Goal: Information Seeking & Learning: Find contact information

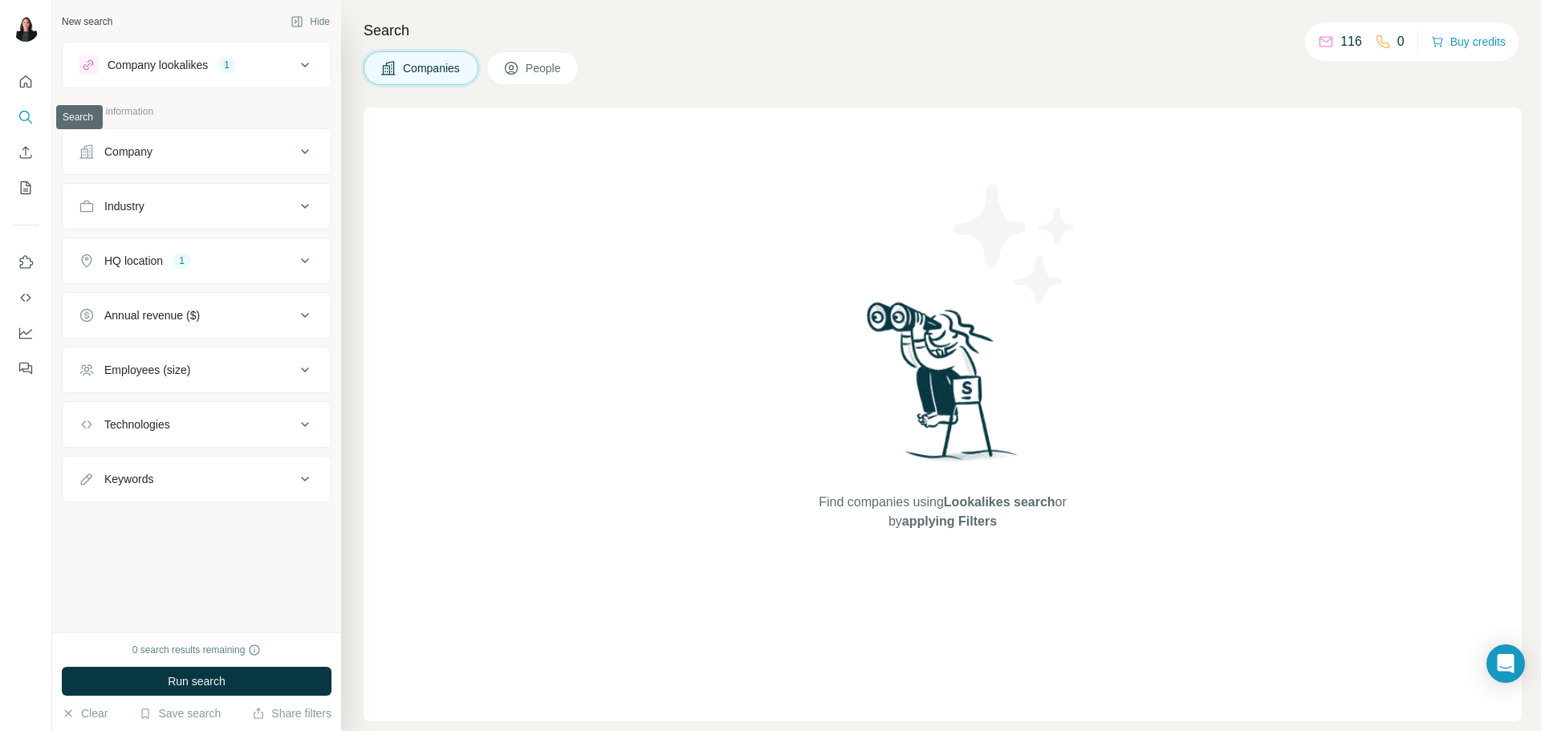
drag, startPoint x: 21, startPoint y: 110, endPoint x: 356, endPoint y: 100, distance: 334.9
click at [356, 100] on div "Search Companies People Find companies using Lookalikes search or by applying F…" at bounding box center [941, 365] width 1200 height 731
click at [30, 116] on icon "Search" at bounding box center [26, 117] width 16 height 16
click at [155, 71] on div "Company lookalikes" at bounding box center [158, 65] width 100 height 16
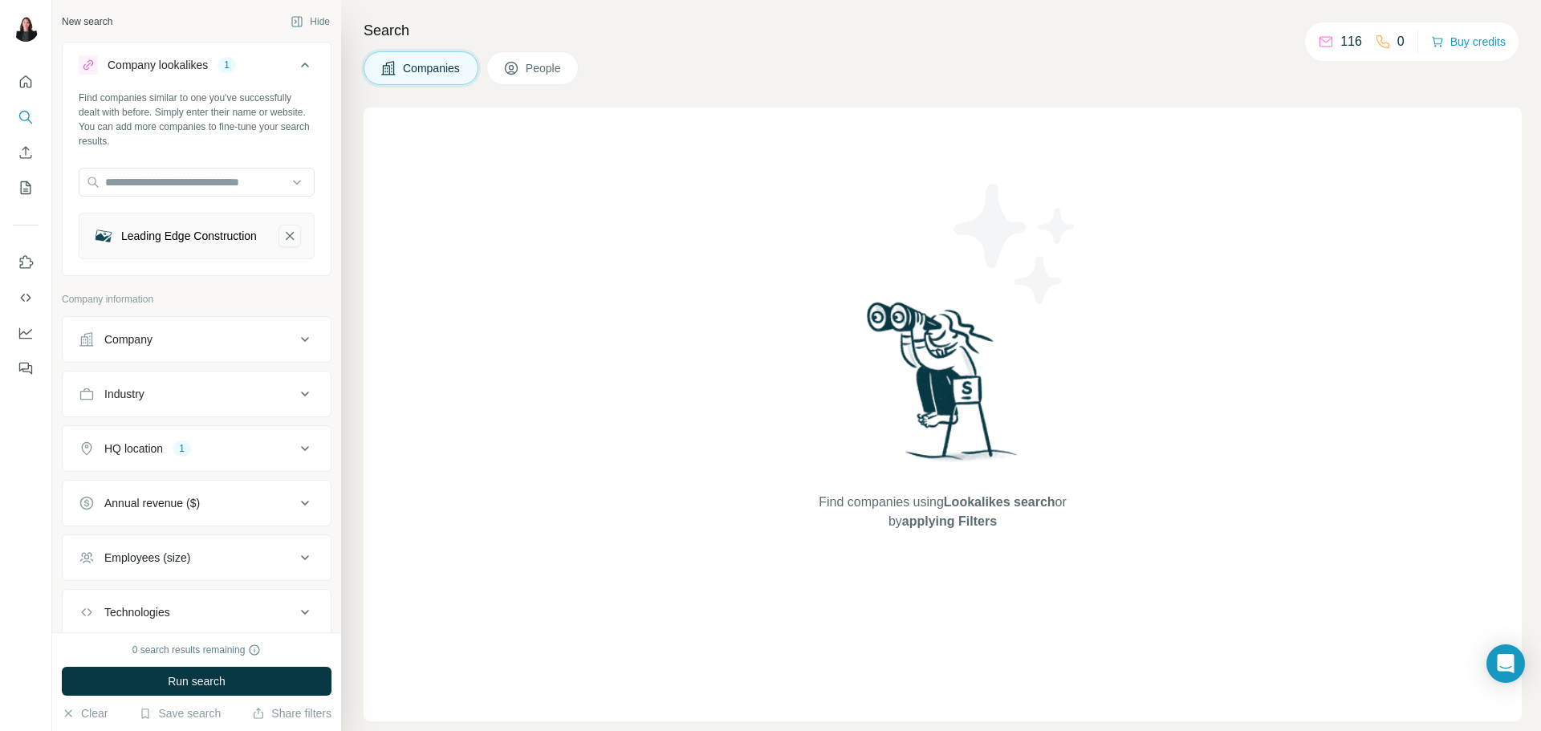
click at [286, 240] on icon "Leading Edge Construction-remove-button" at bounding box center [290, 236] width 8 height 8
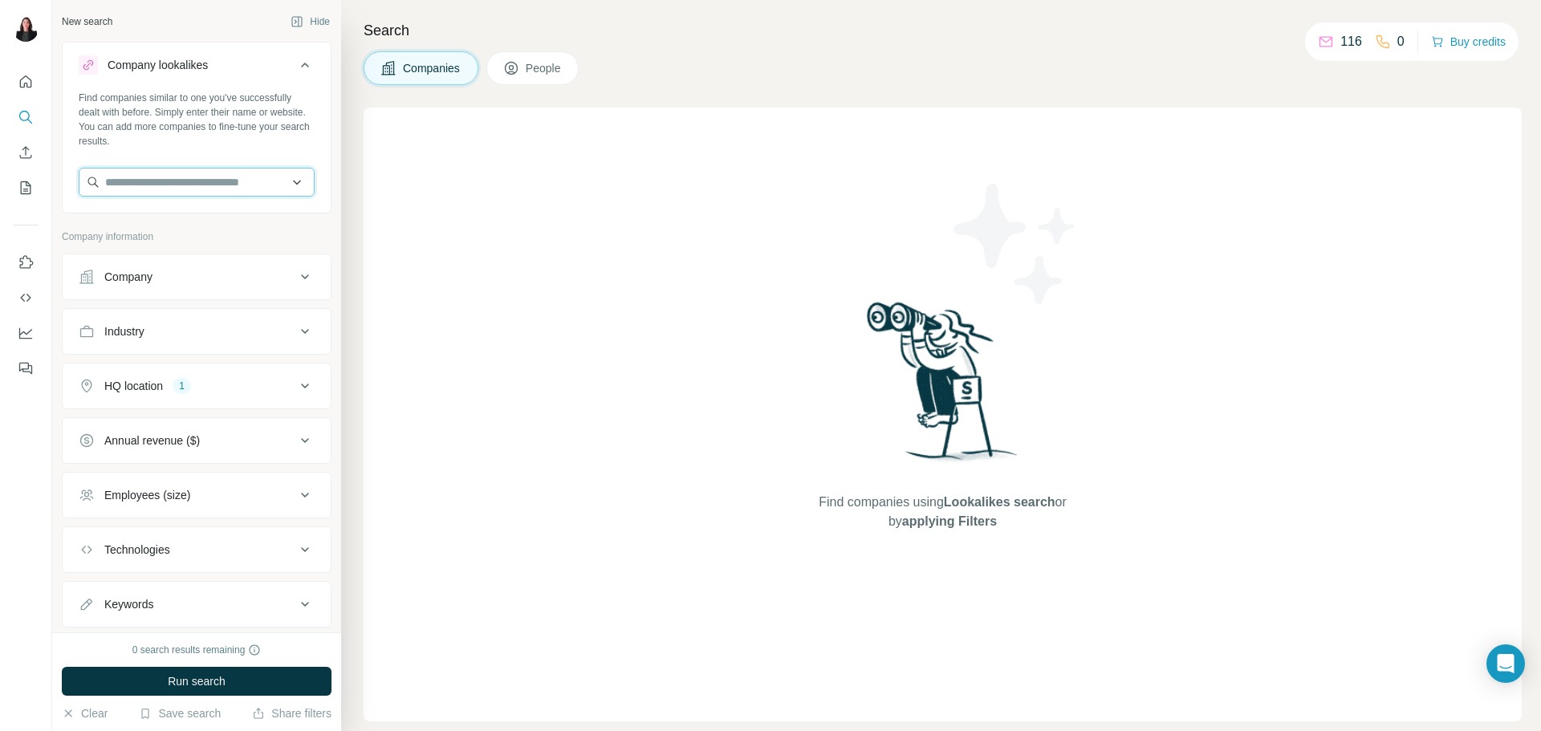
click at [222, 180] on input "text" at bounding box center [197, 182] width 236 height 29
type input "**********"
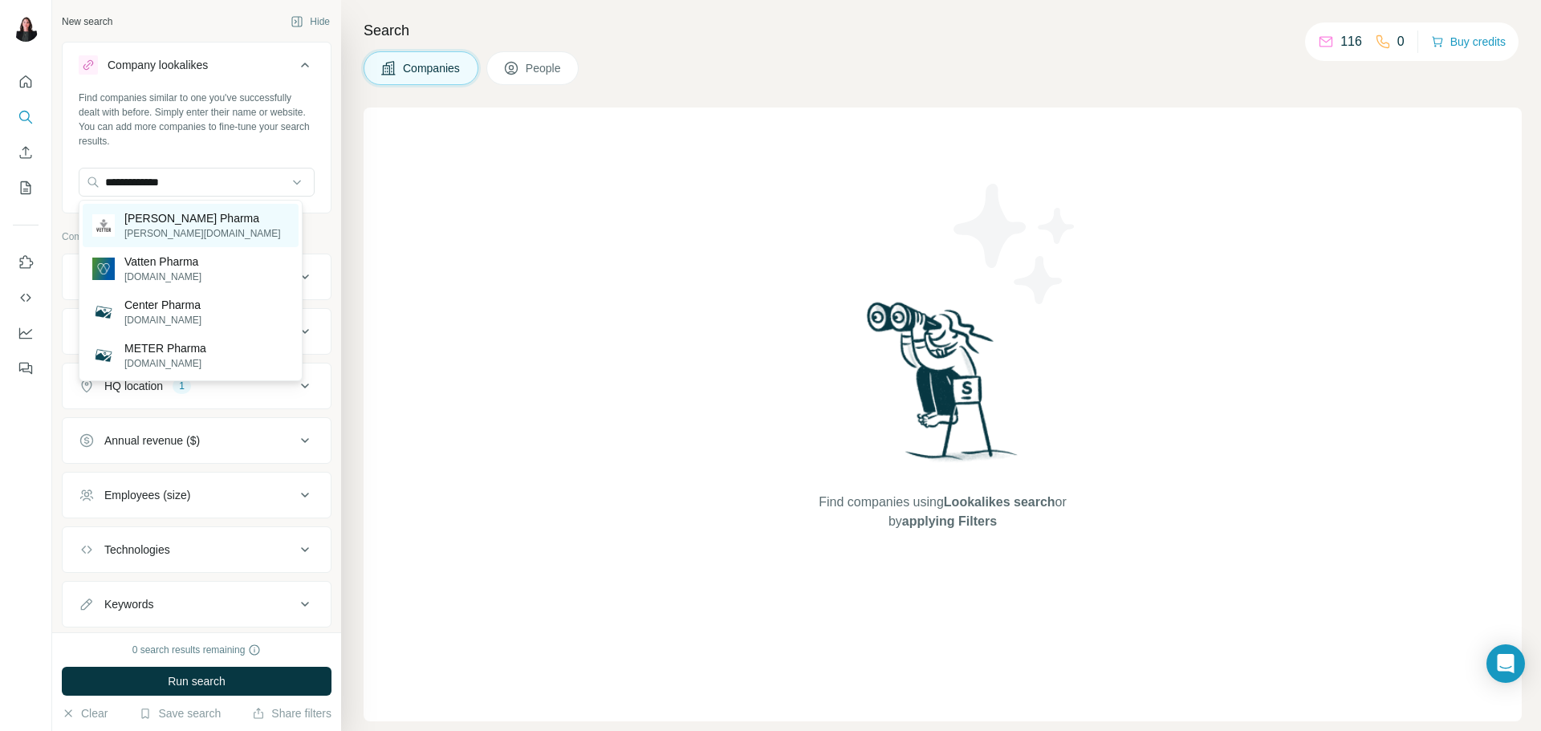
click at [217, 217] on div "[PERSON_NAME] Pharma [PERSON_NAME][DOMAIN_NAME]" at bounding box center [191, 225] width 216 height 43
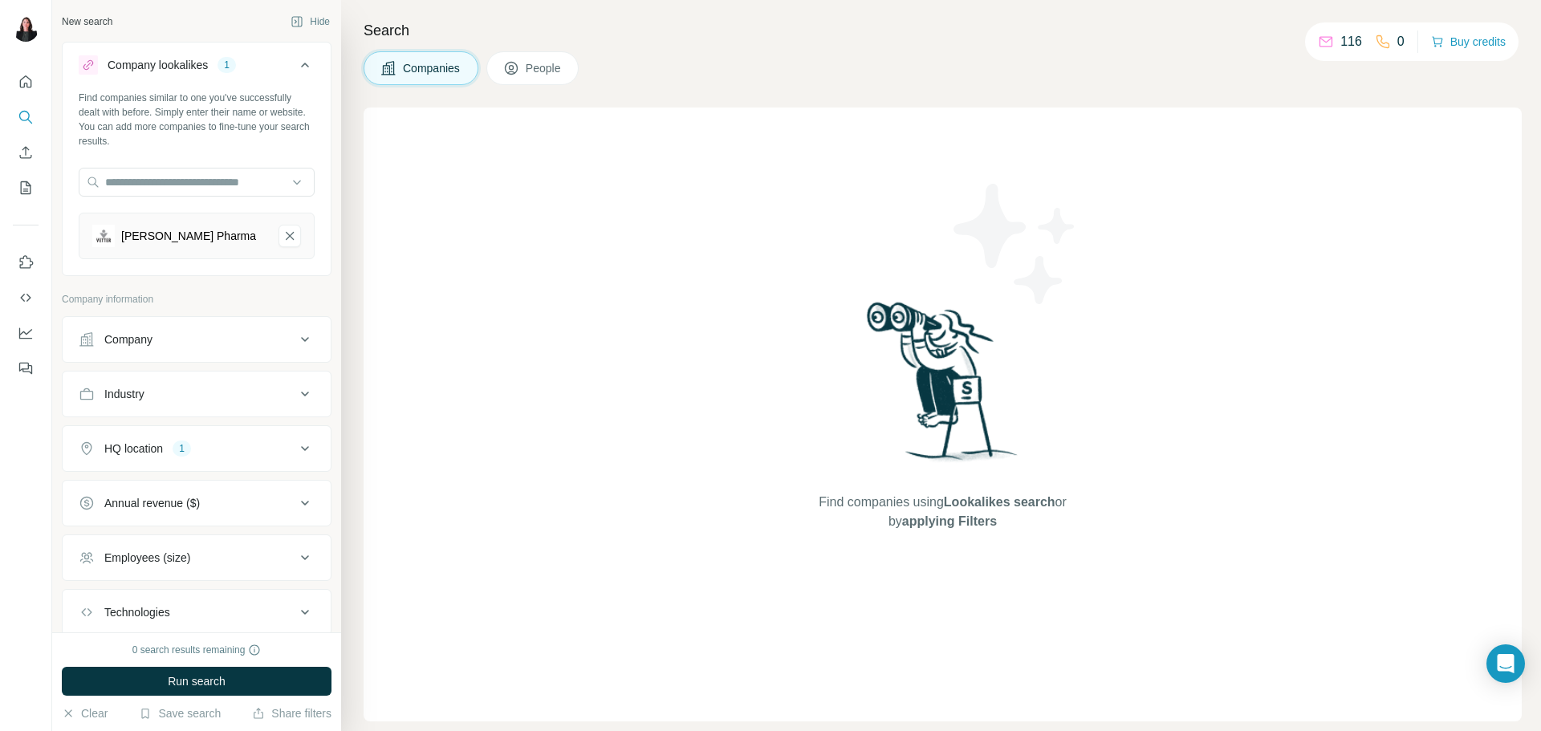
click at [573, 82] on button "People" at bounding box center [532, 68] width 93 height 34
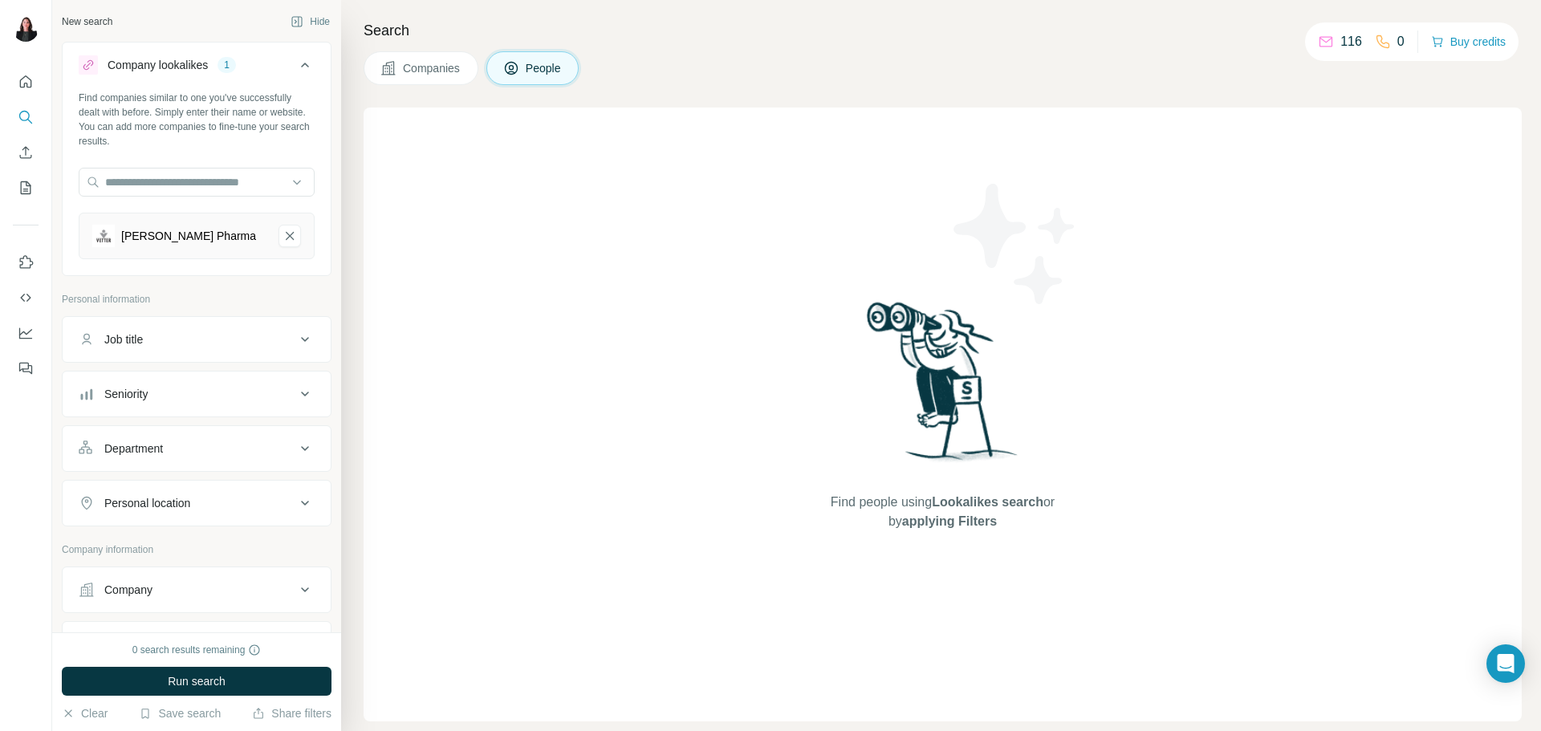
click at [295, 340] on icon at bounding box center [304, 339] width 19 height 19
click at [216, 375] on input "text" at bounding box center [181, 379] width 204 height 29
click at [224, 299] on p "Personal information" at bounding box center [197, 299] width 270 height 14
click at [301, 441] on icon at bounding box center [305, 442] width 8 height 5
click at [87, 512] on icon at bounding box center [88, 512] width 19 height 19
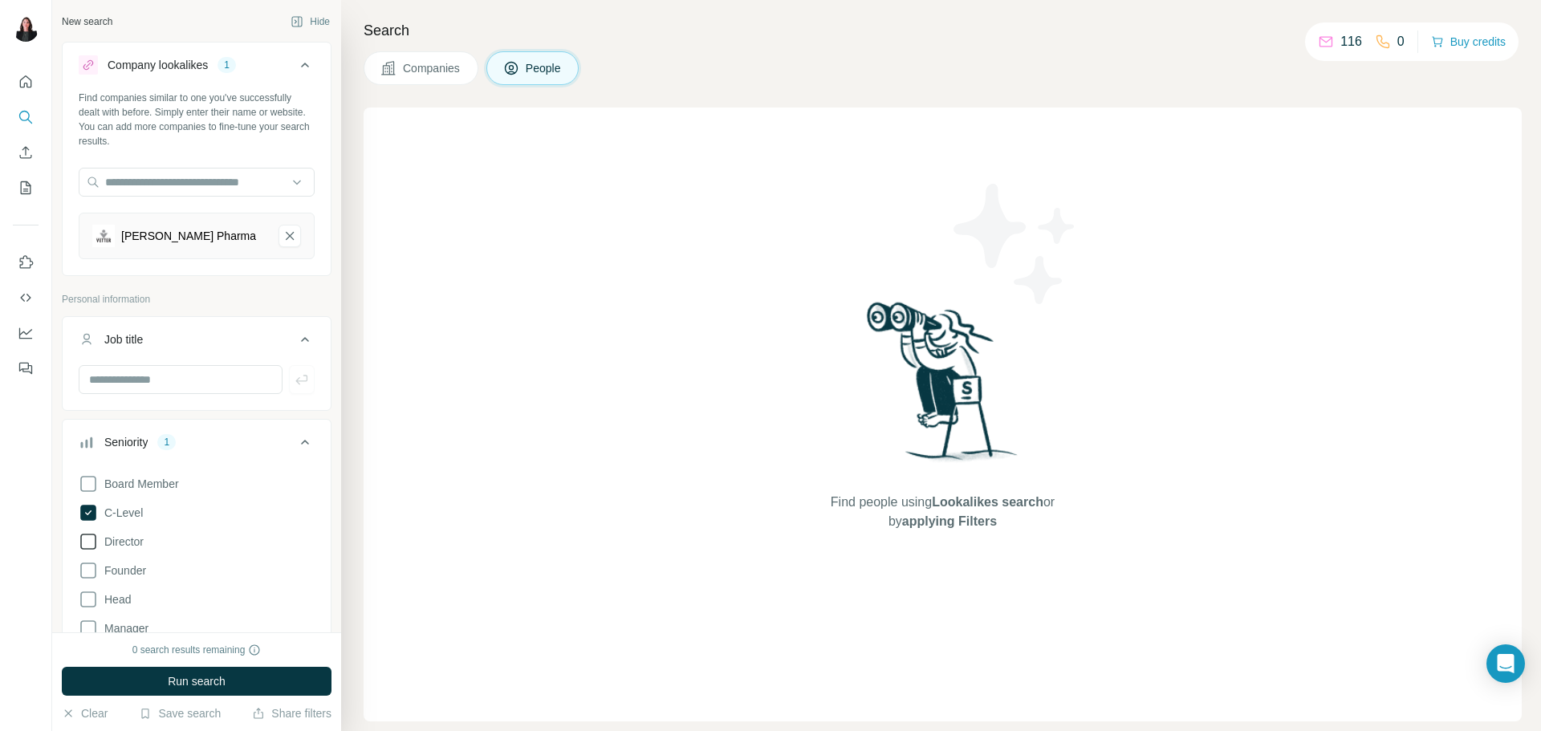
click at [93, 543] on icon at bounding box center [88, 541] width 19 height 19
click at [87, 573] on icon at bounding box center [88, 570] width 19 height 19
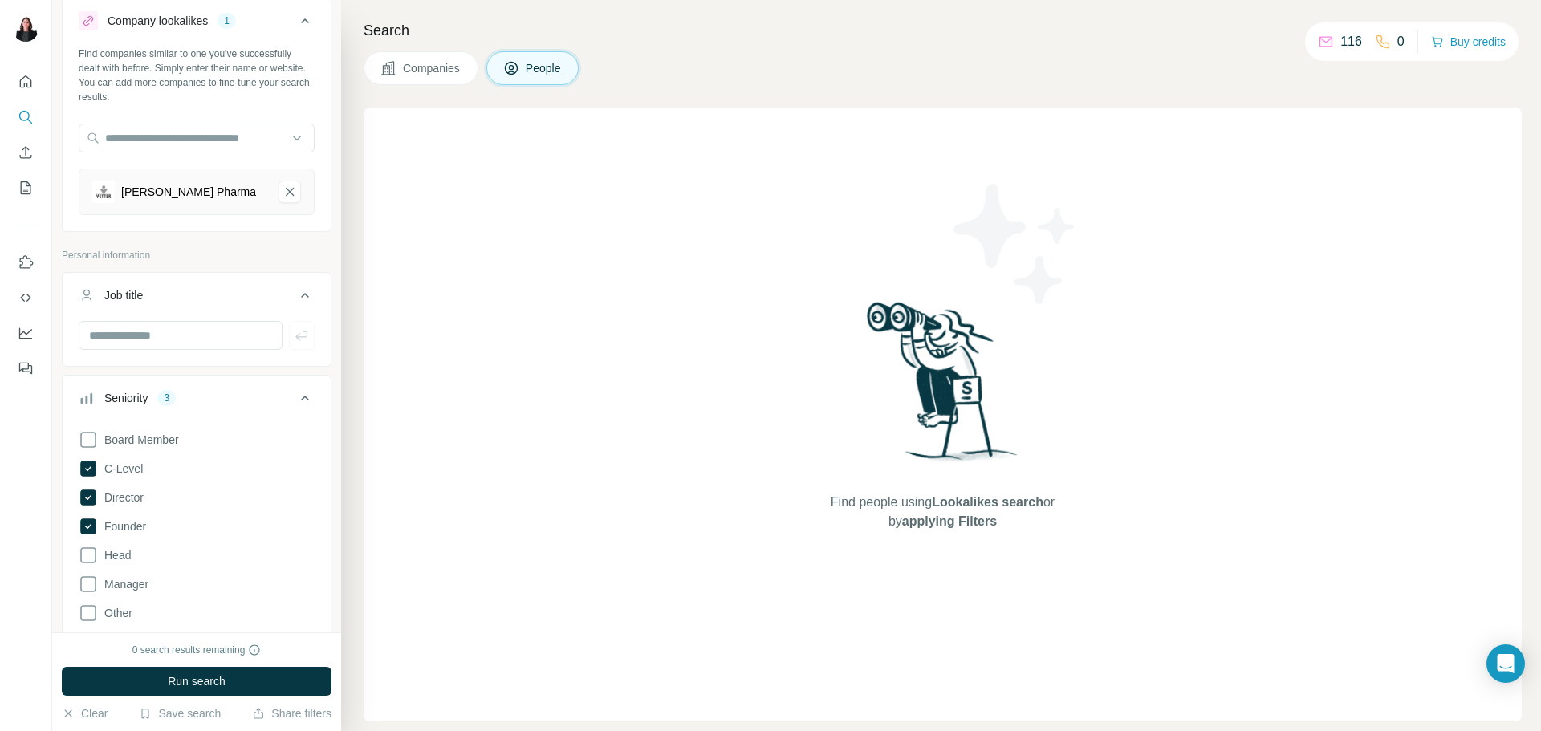
scroll to position [161, 0]
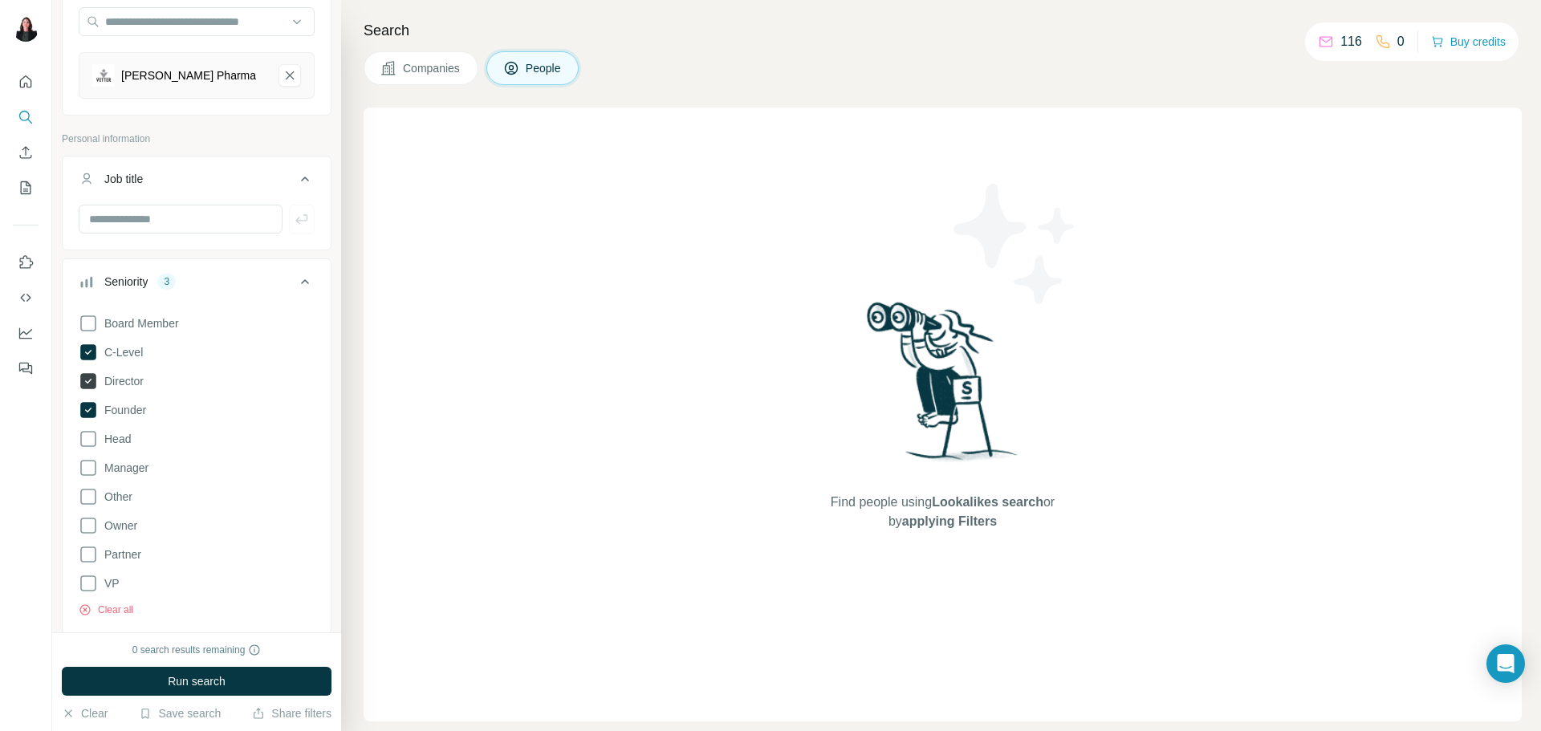
click at [98, 380] on span "Director" at bounding box center [121, 381] width 46 height 16
click at [92, 437] on icon at bounding box center [88, 438] width 19 height 19
click at [87, 520] on icon at bounding box center [88, 525] width 19 height 19
click at [87, 584] on icon at bounding box center [88, 583] width 19 height 19
click at [85, 551] on icon at bounding box center [88, 554] width 19 height 19
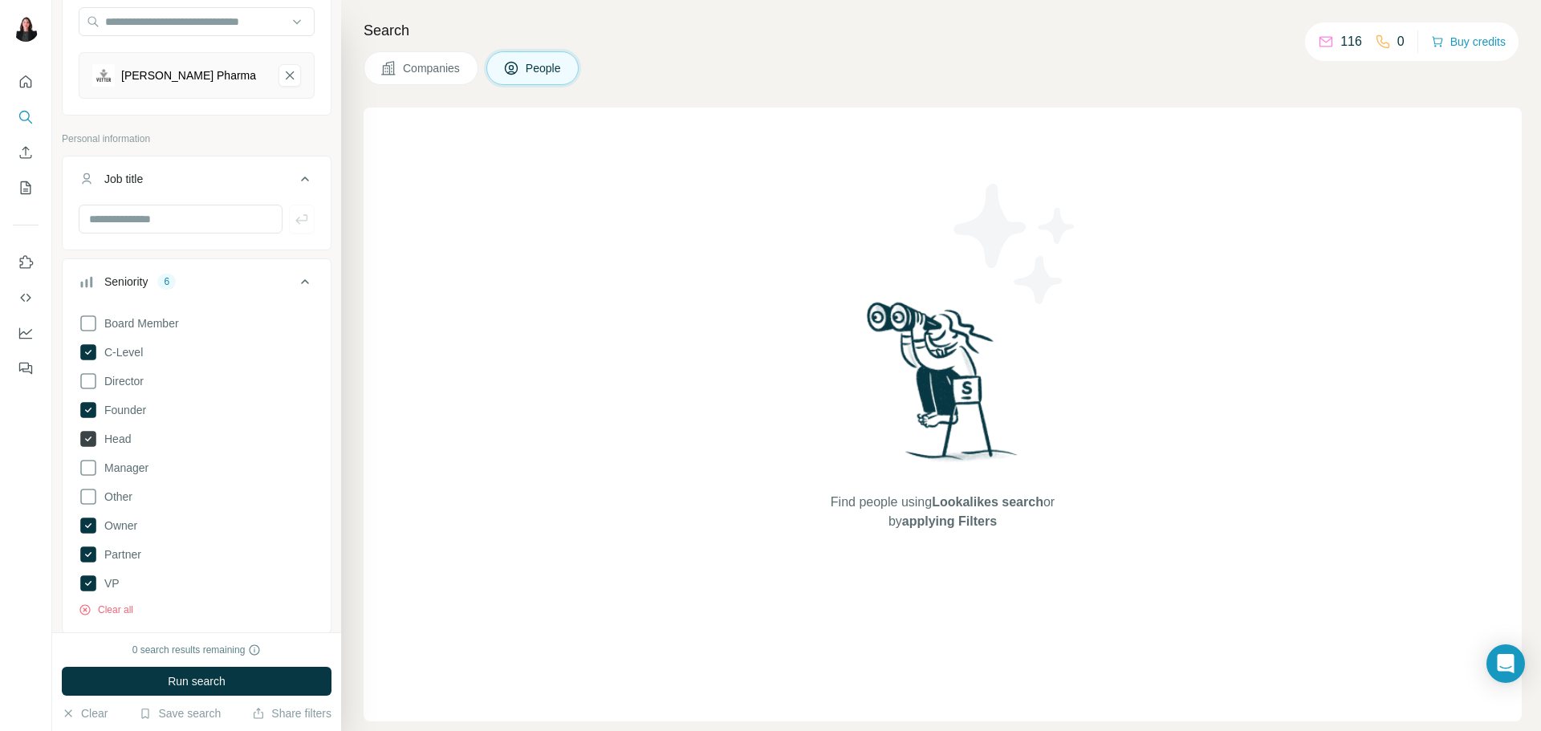
click at [87, 441] on icon at bounding box center [88, 439] width 16 height 16
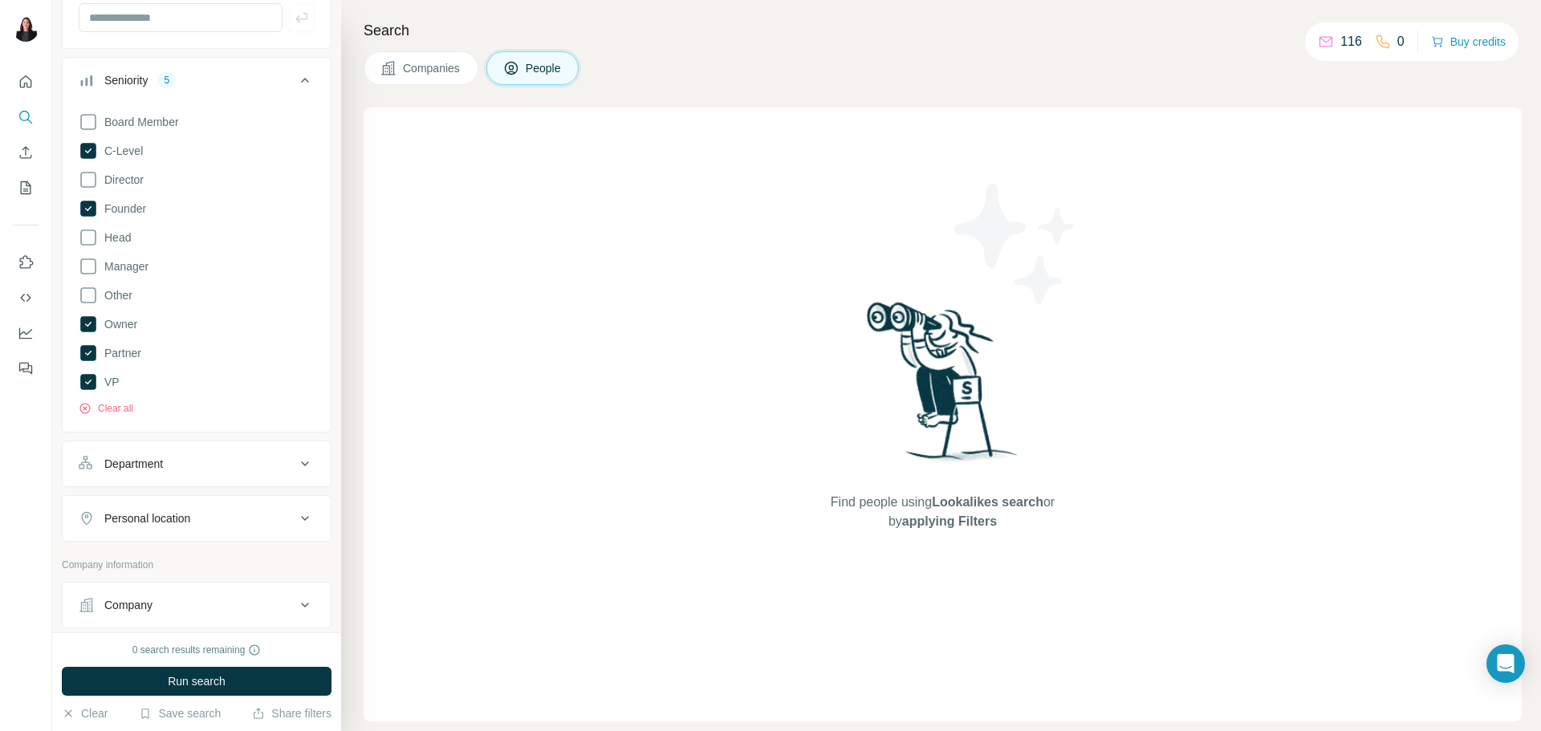
scroll to position [401, 0]
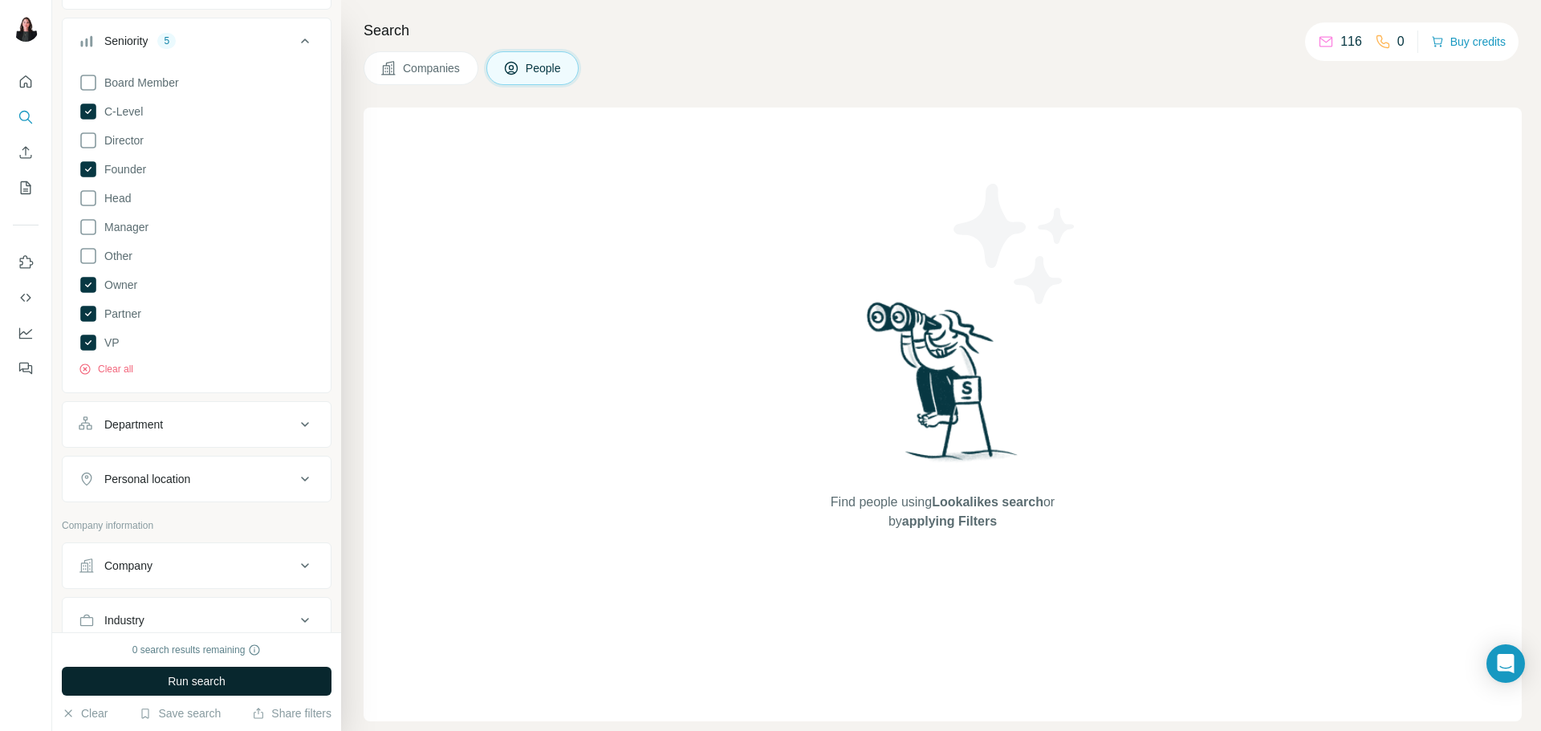
click at [193, 684] on span "Run search" at bounding box center [197, 681] width 58 height 16
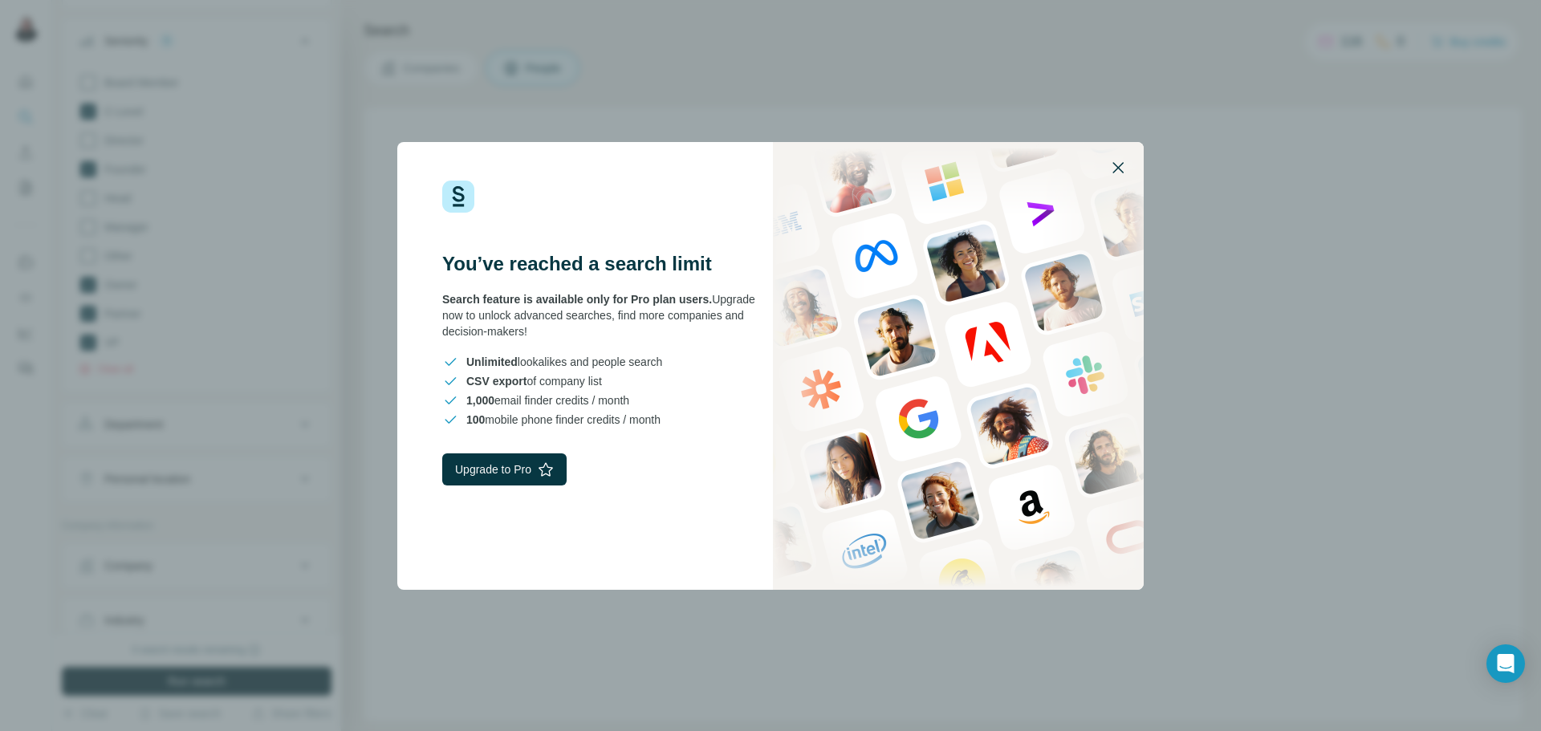
click at [1117, 163] on icon "button" at bounding box center [1118, 167] width 19 height 19
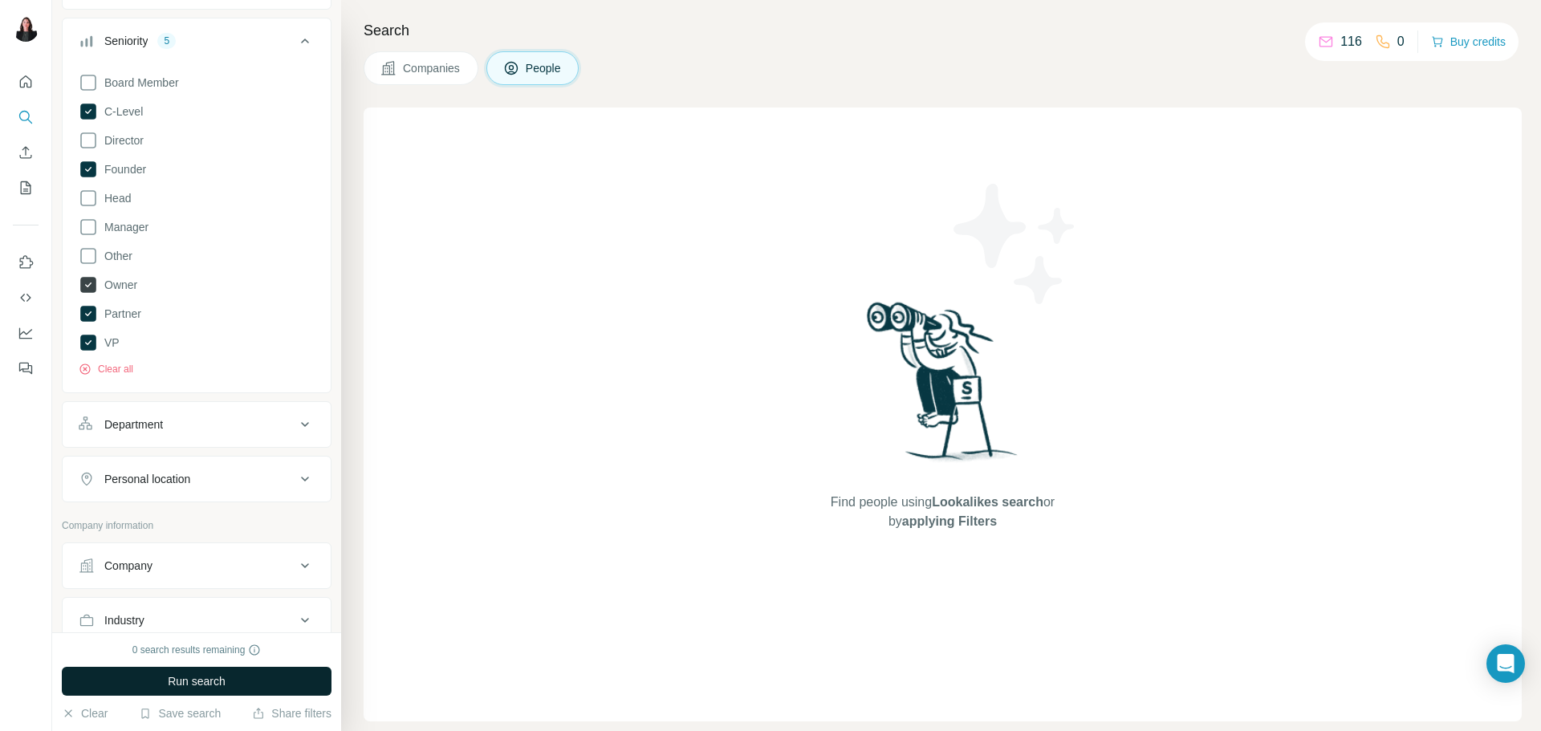
click at [87, 287] on icon at bounding box center [88, 285] width 16 height 16
click at [87, 310] on icon at bounding box center [88, 314] width 16 height 16
click at [87, 338] on icon at bounding box center [88, 343] width 16 height 16
click at [89, 170] on icon at bounding box center [88, 169] width 6 height 5
click at [87, 116] on icon at bounding box center [88, 112] width 16 height 16
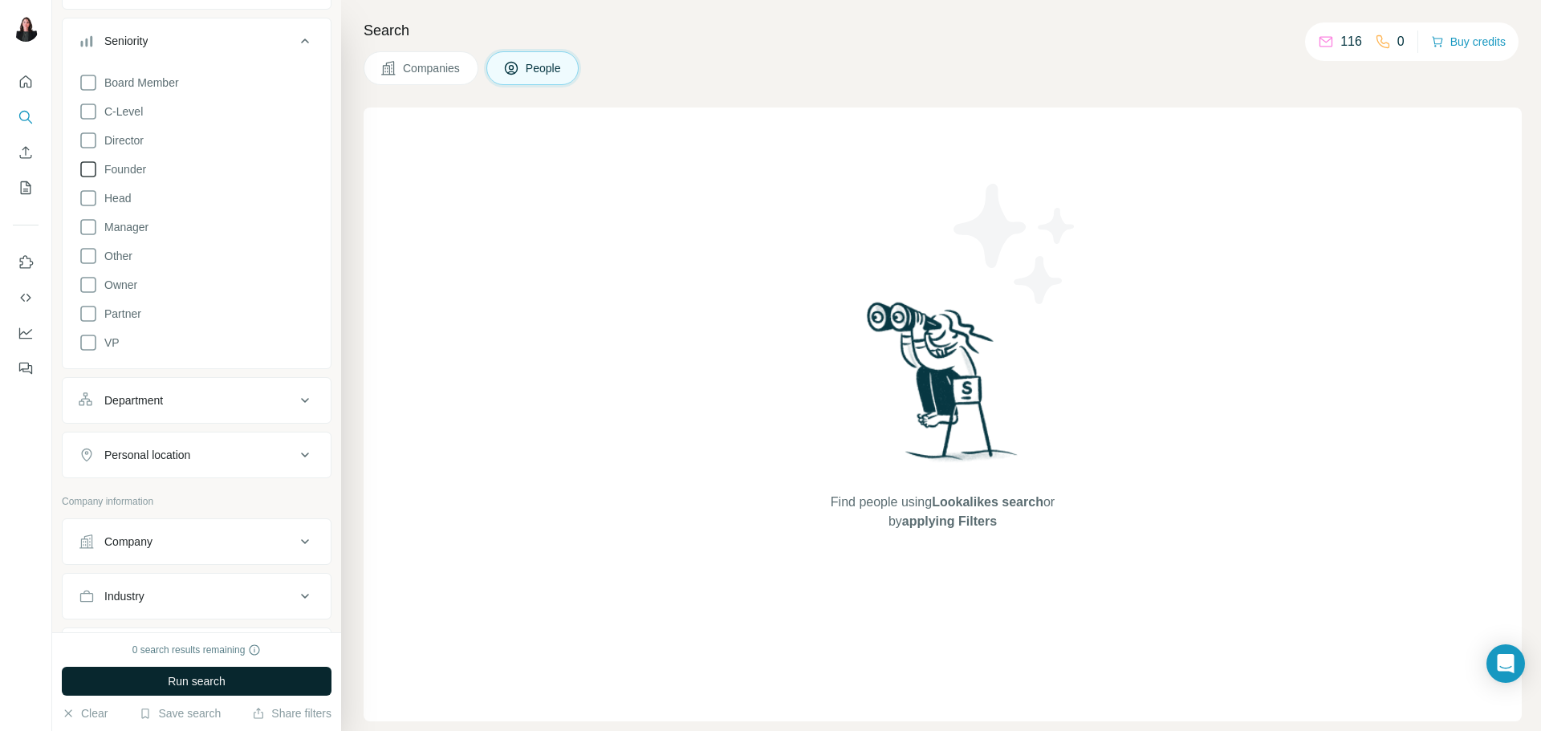
click at [169, 682] on span "Run search" at bounding box center [197, 681] width 58 height 16
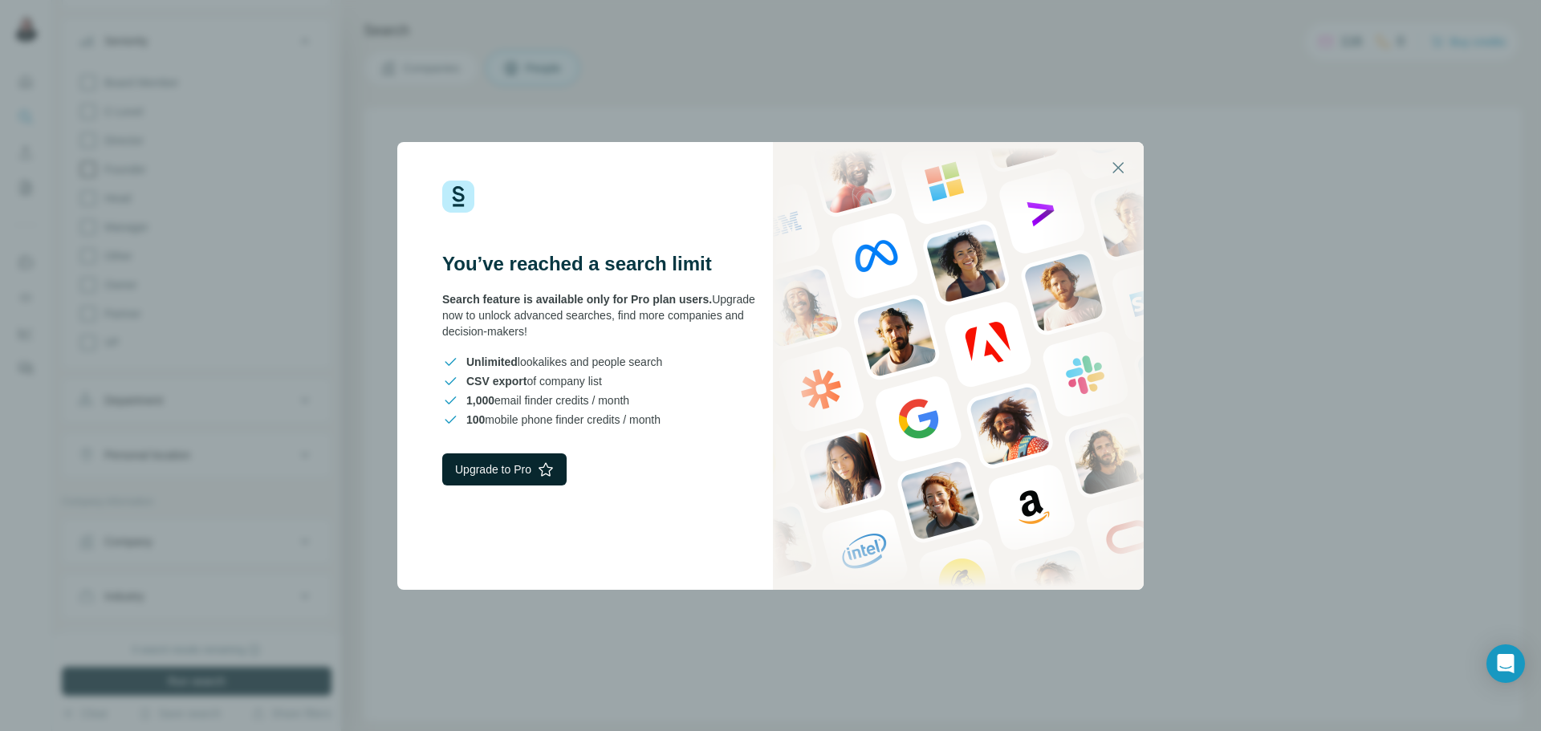
click at [456, 469] on button "Upgrade to Pro" at bounding box center [504, 470] width 124 height 32
click at [1113, 161] on icon "button" at bounding box center [1118, 167] width 19 height 19
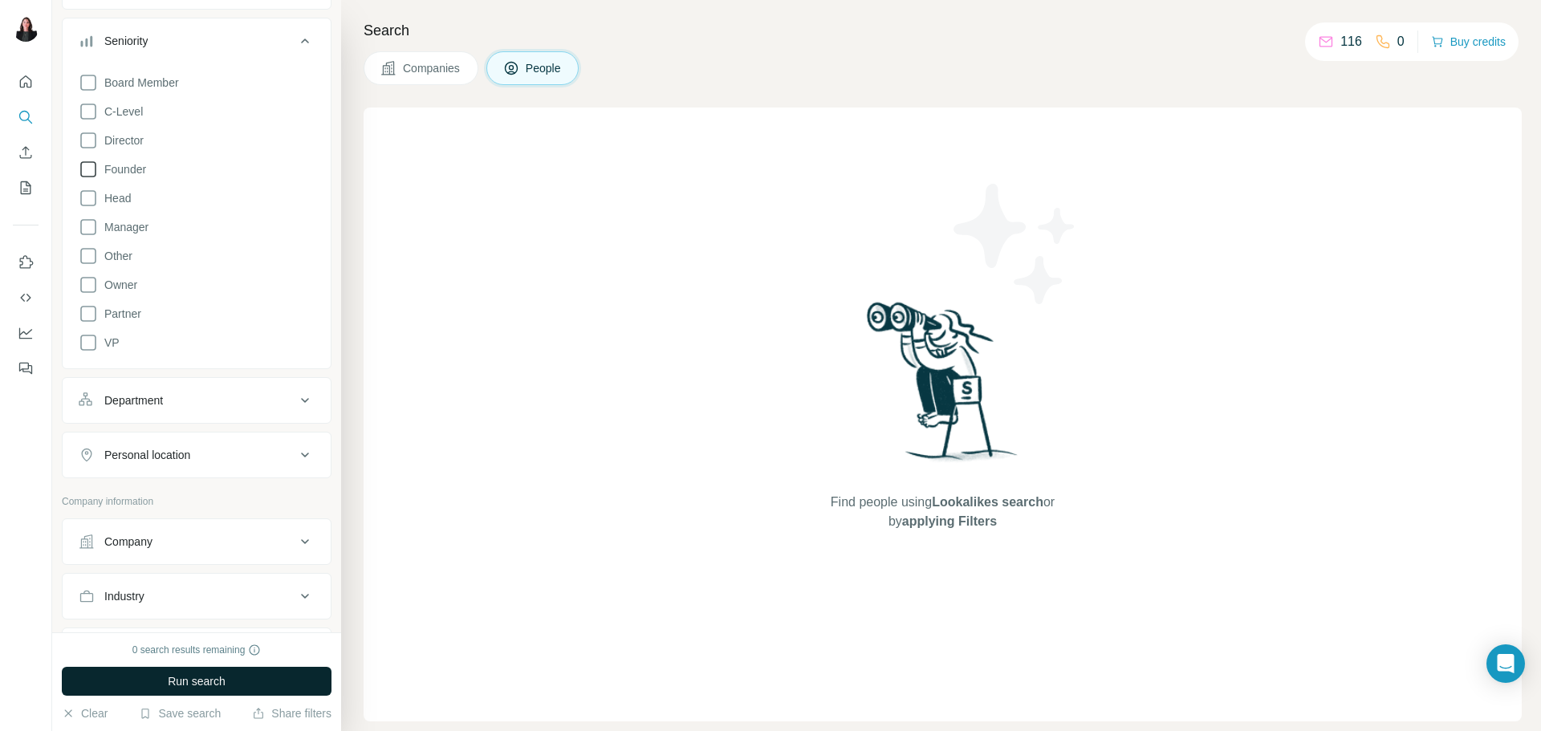
click at [151, 682] on button "Run search" at bounding box center [197, 681] width 270 height 29
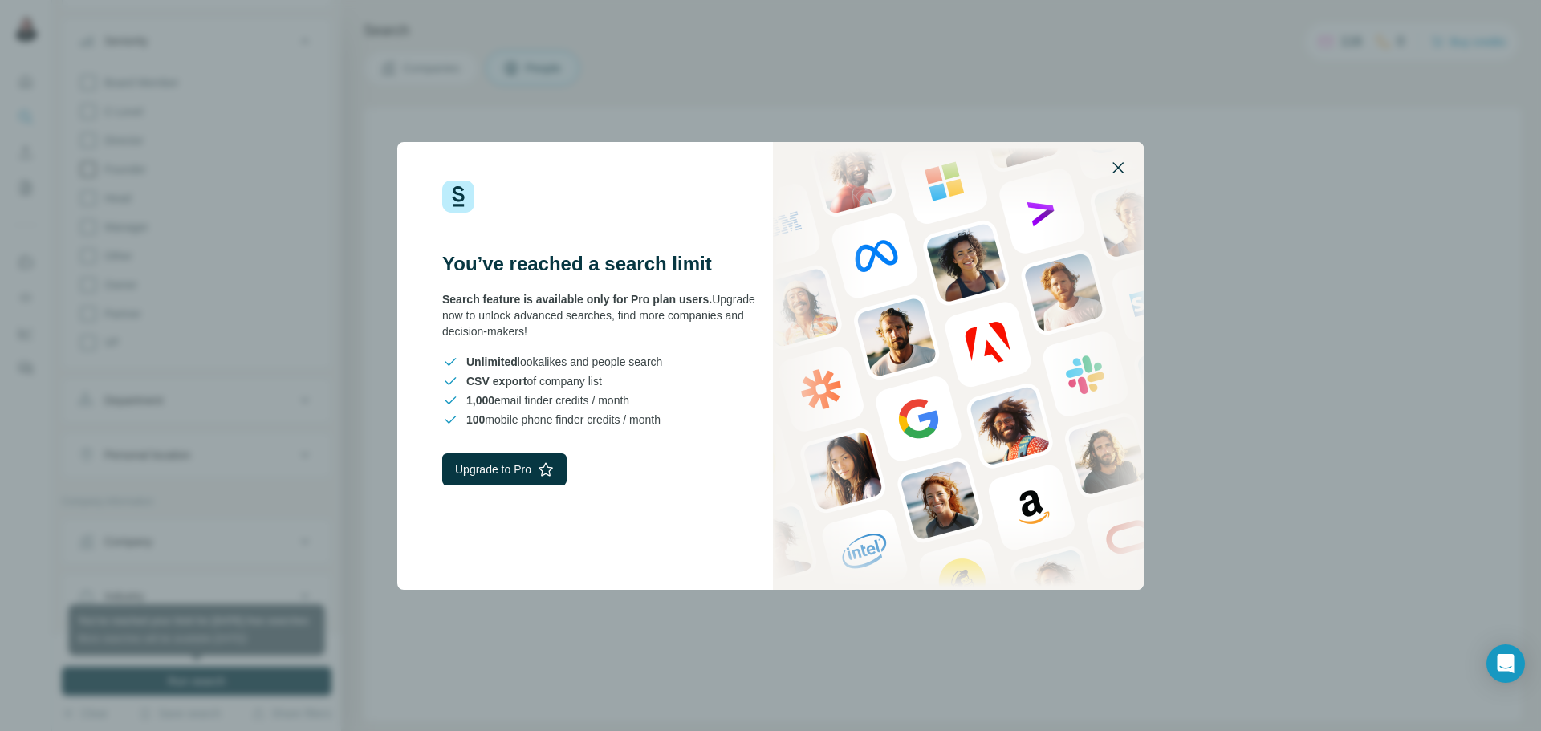
click at [1116, 165] on icon "button" at bounding box center [1118, 167] width 11 height 11
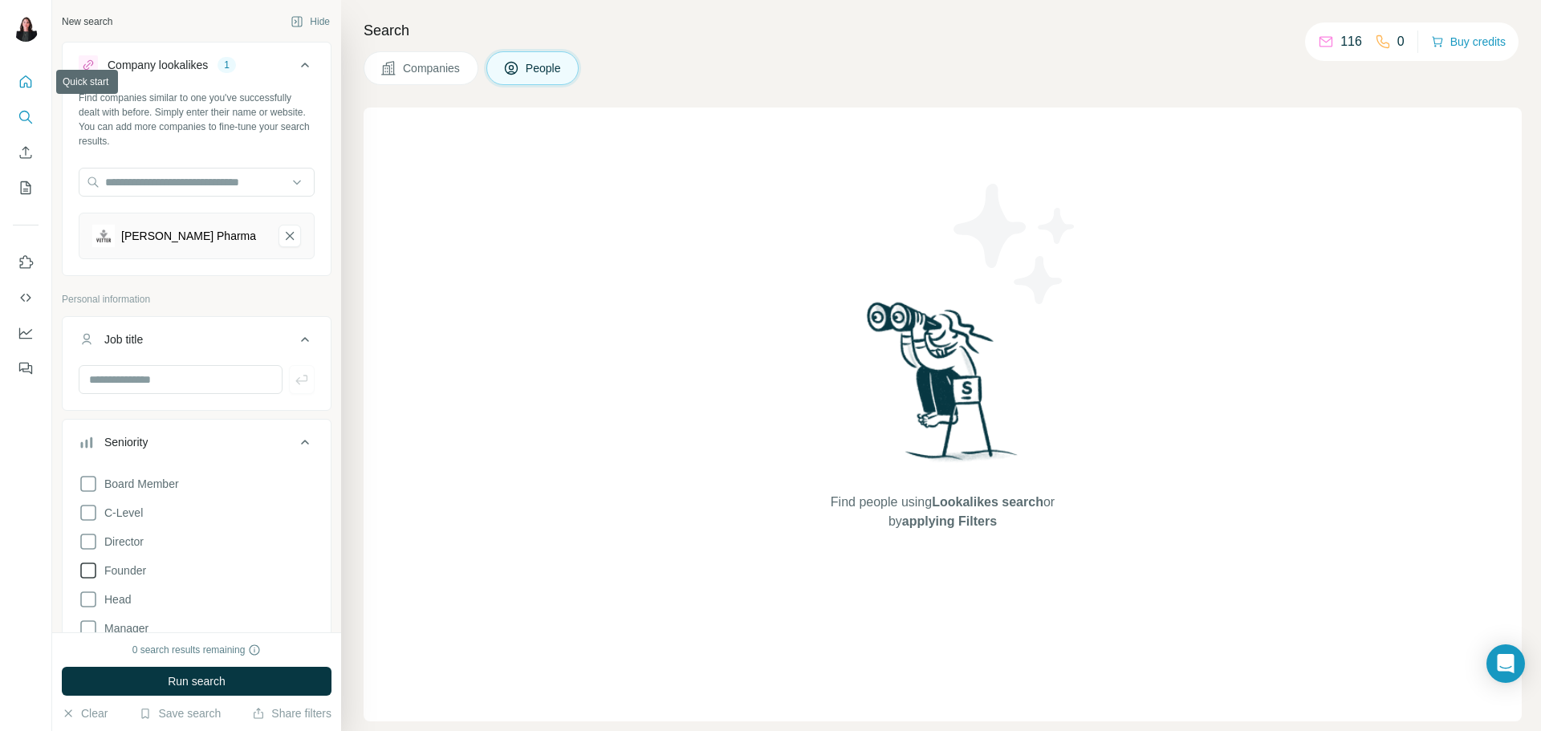
click at [24, 85] on icon "Quick start" at bounding box center [26, 81] width 12 height 12
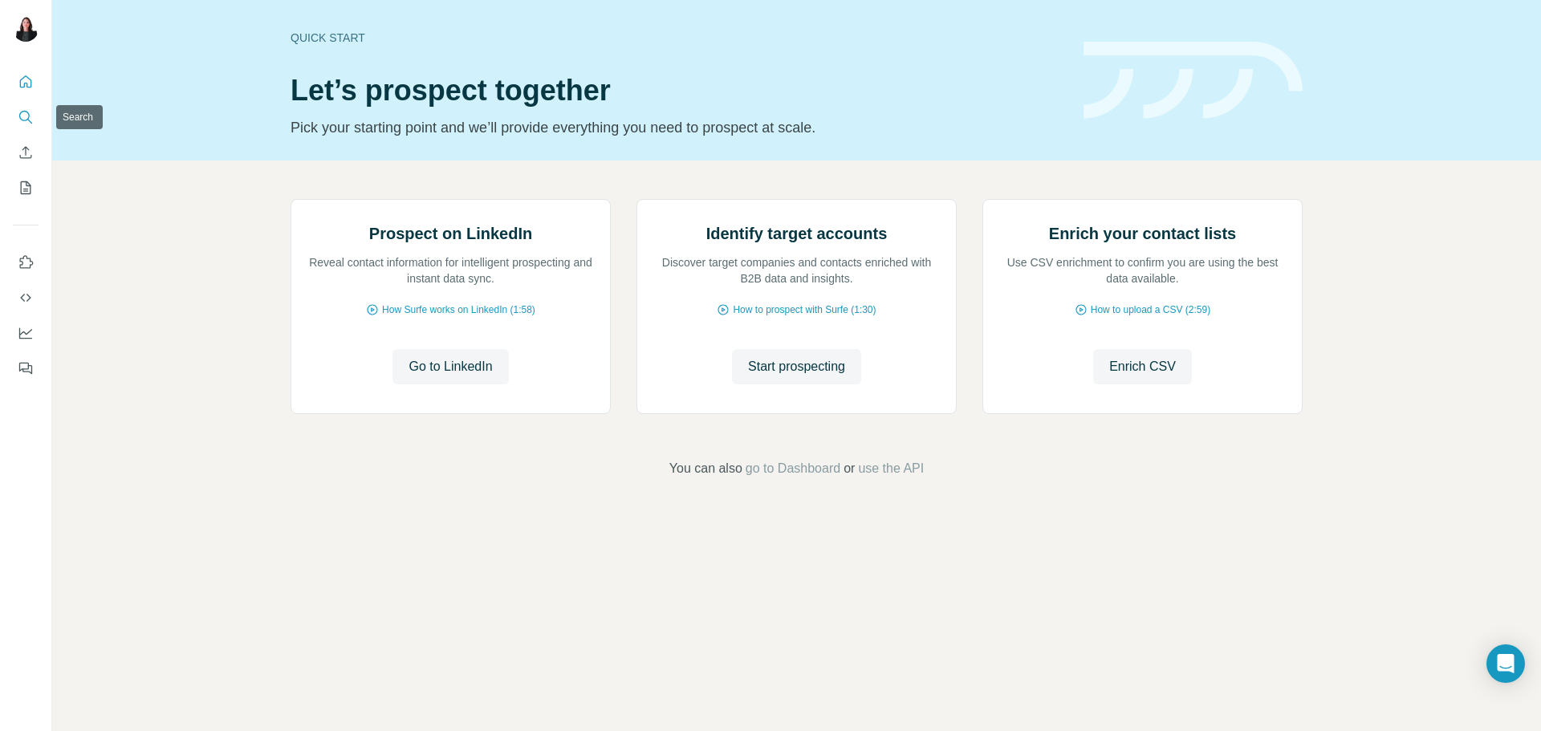
click at [35, 117] on button "Search" at bounding box center [26, 117] width 26 height 29
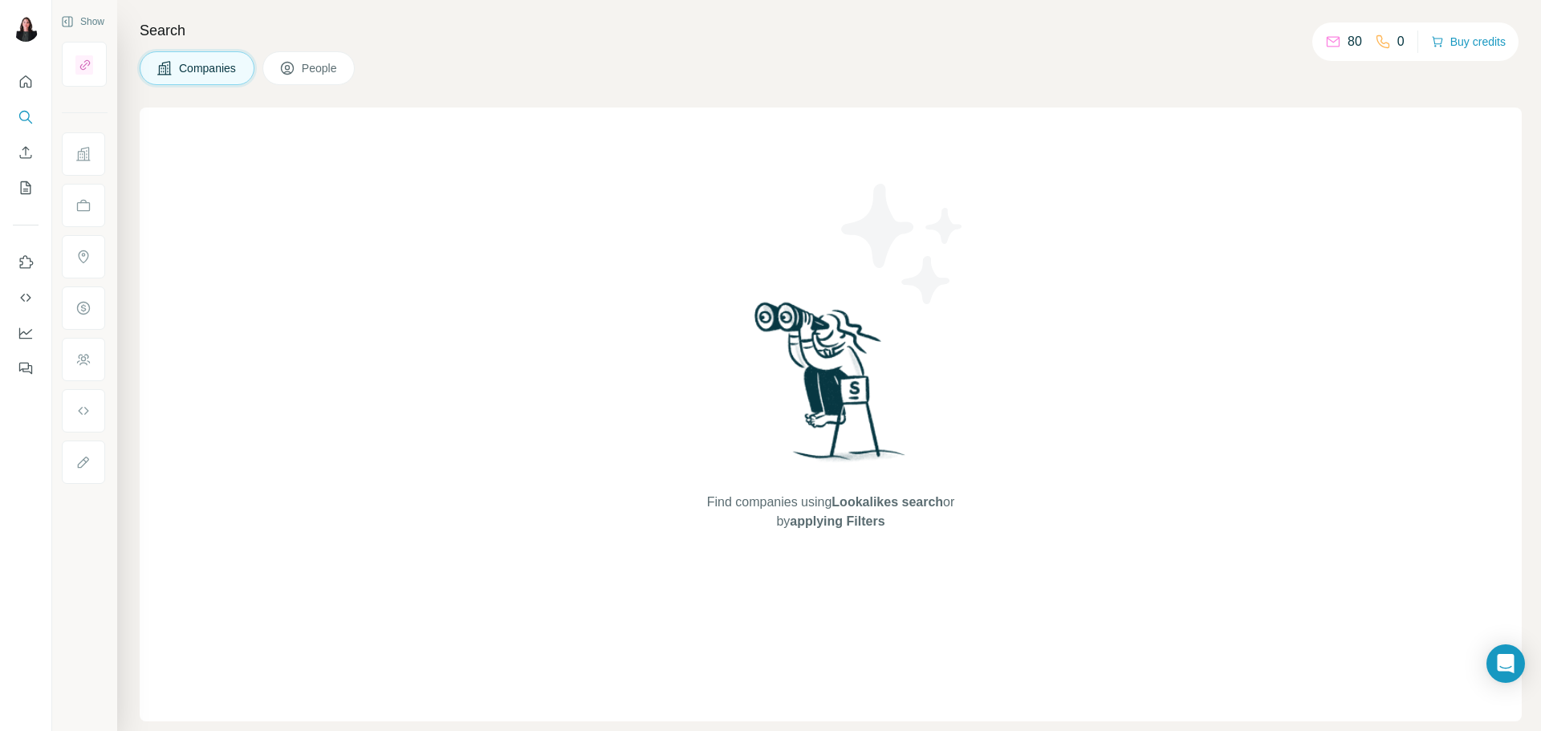
click at [348, 75] on button "People" at bounding box center [308, 68] width 93 height 34
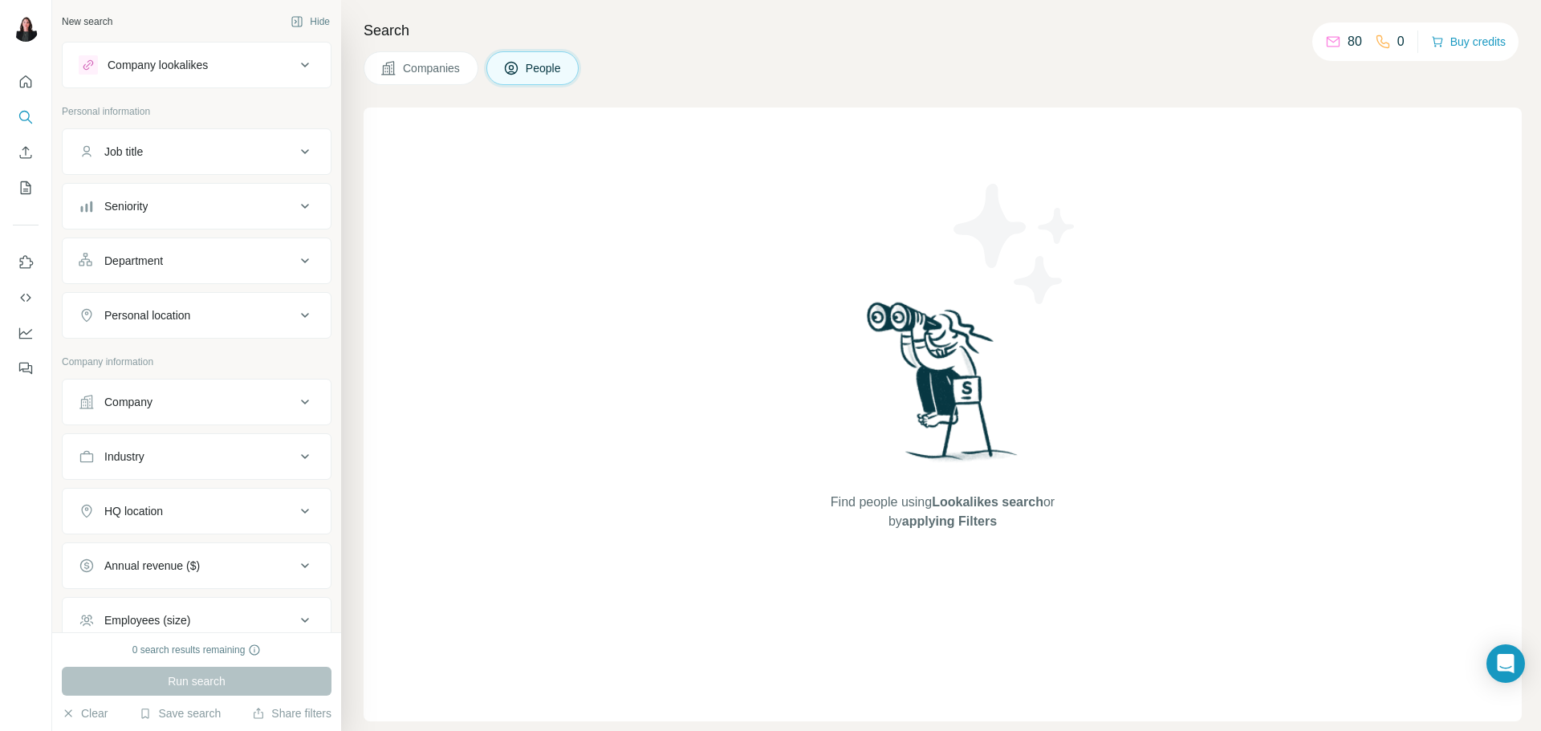
click at [300, 60] on icon at bounding box center [304, 64] width 19 height 19
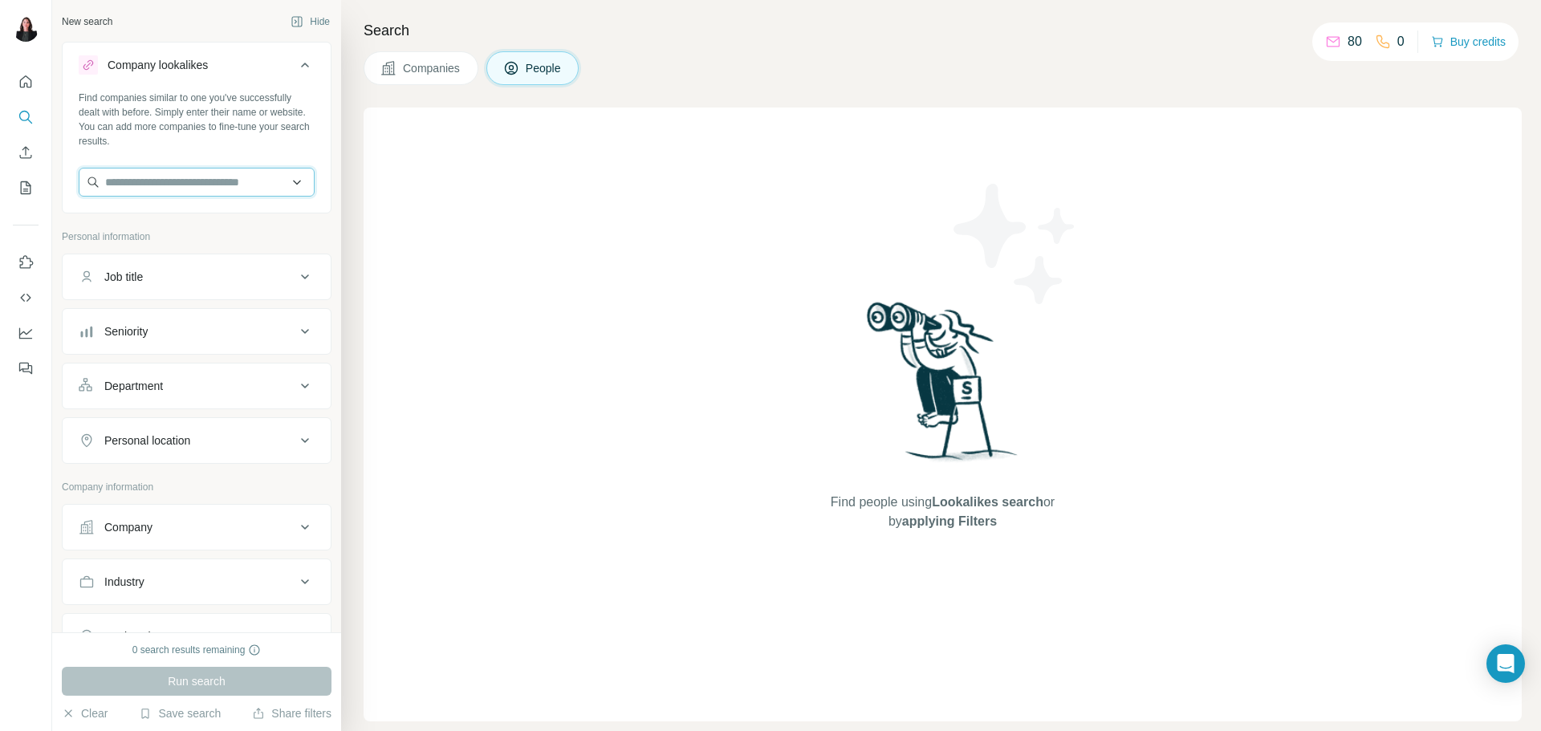
click at [177, 189] on input "text" at bounding box center [197, 182] width 236 height 29
type input "**********"
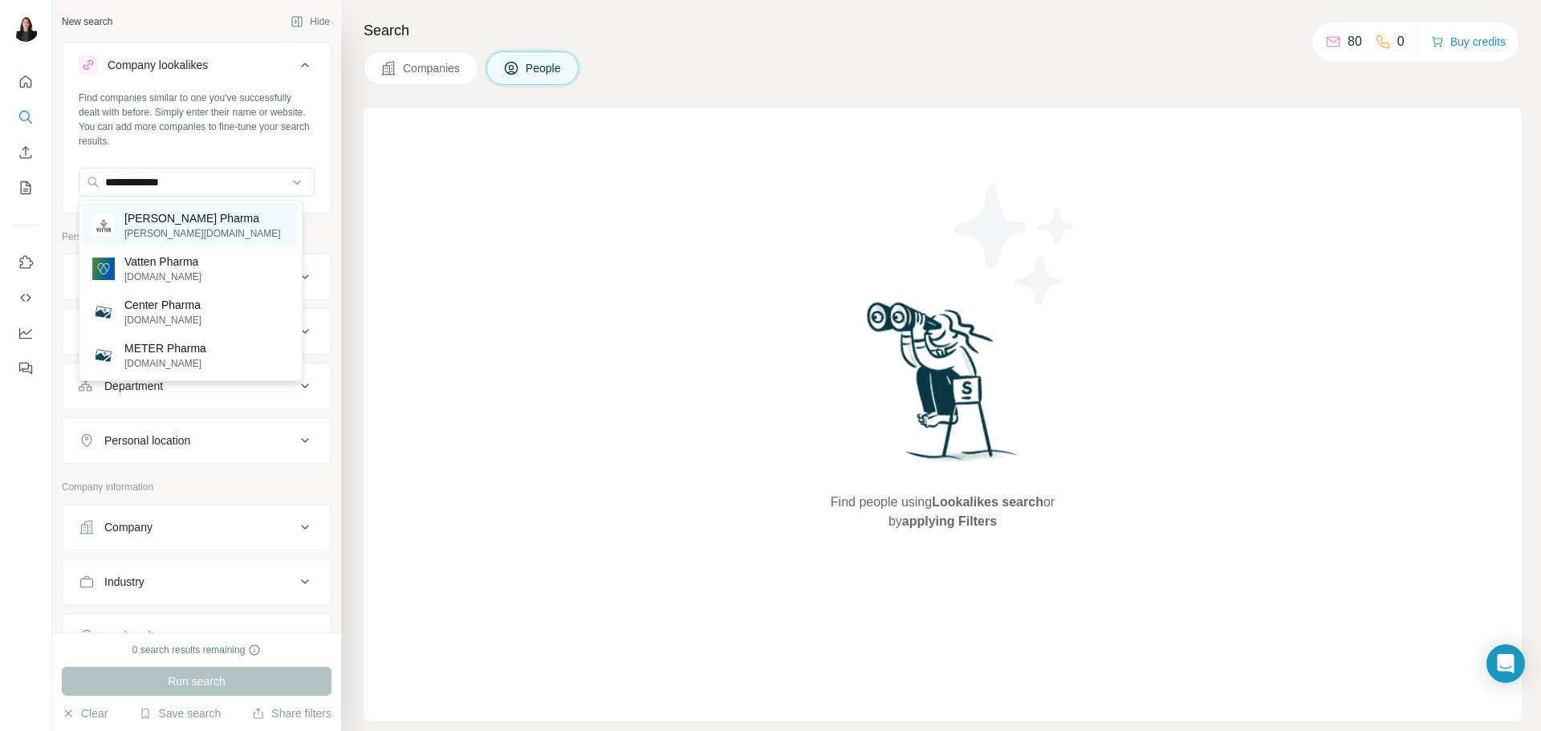
click at [181, 214] on p "[PERSON_NAME] Pharma" at bounding box center [202, 218] width 157 height 16
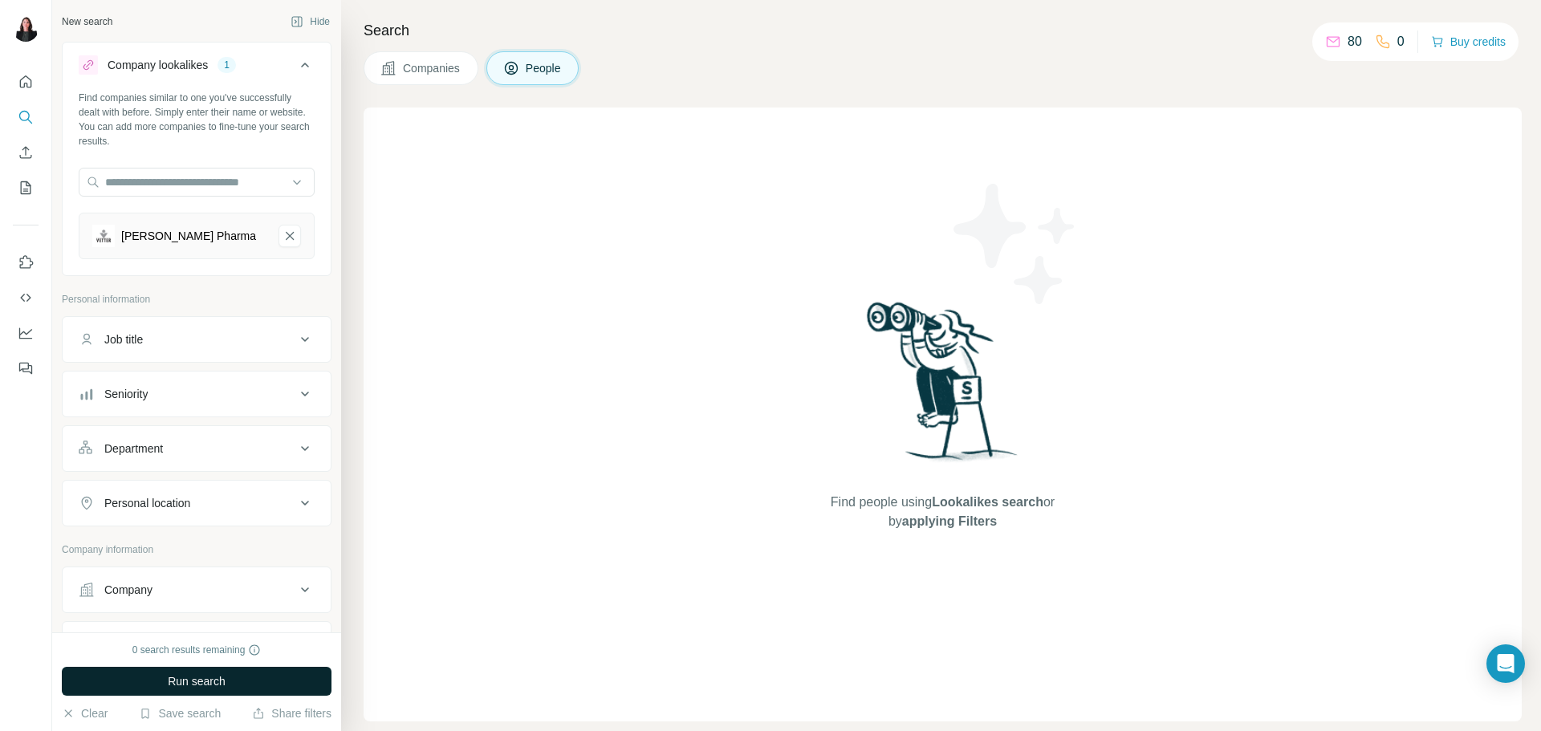
click at [164, 685] on button "Run search" at bounding box center [197, 681] width 270 height 29
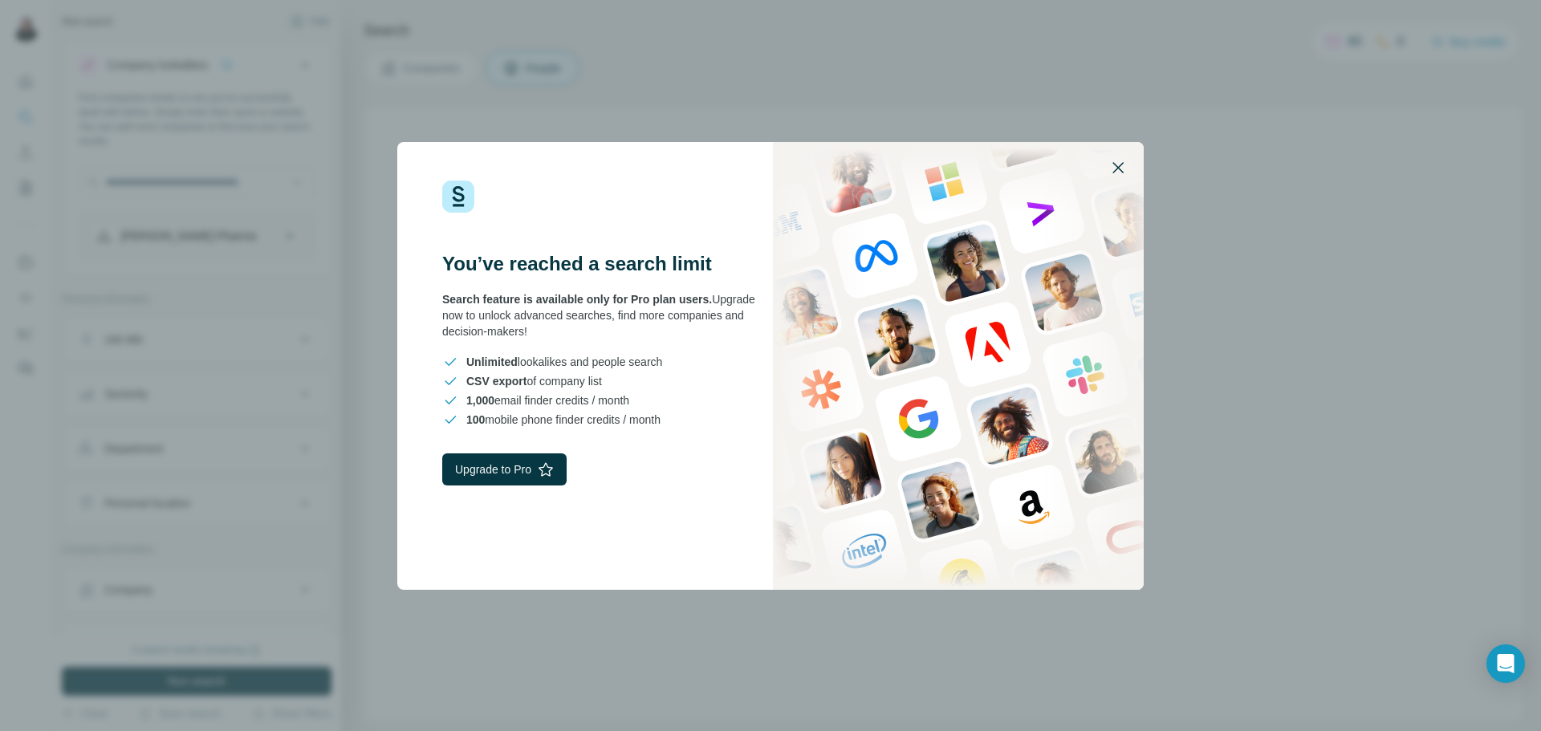
click at [1116, 169] on icon "button" at bounding box center [1118, 167] width 11 height 11
